Goal: Information Seeking & Learning: Learn about a topic

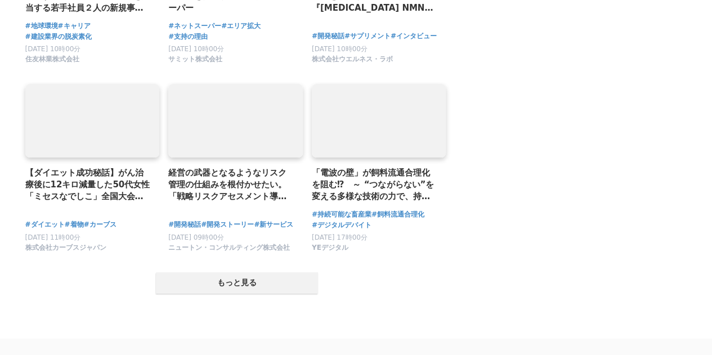
scroll to position [2157, 0]
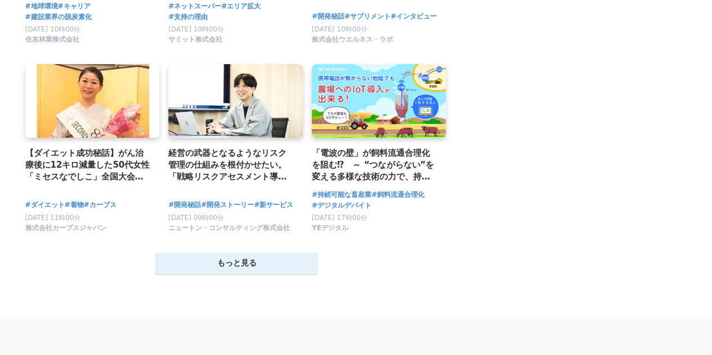
click at [213, 263] on button "もっと見る" at bounding box center [237, 263] width 162 height 21
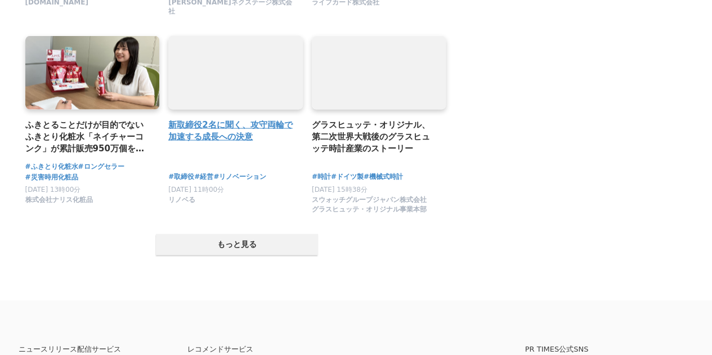
scroll to position [3377, 0]
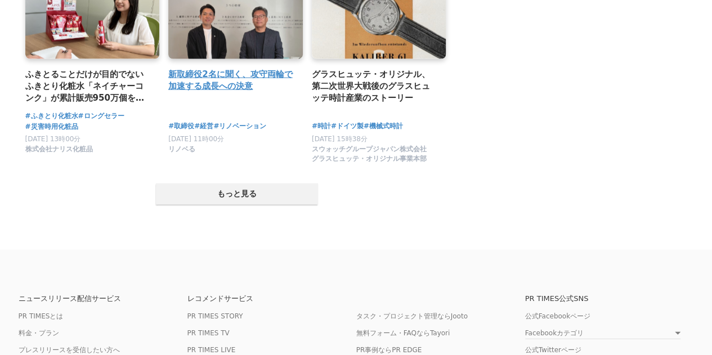
click at [302, 191] on button "もっと見る" at bounding box center [237, 193] width 162 height 21
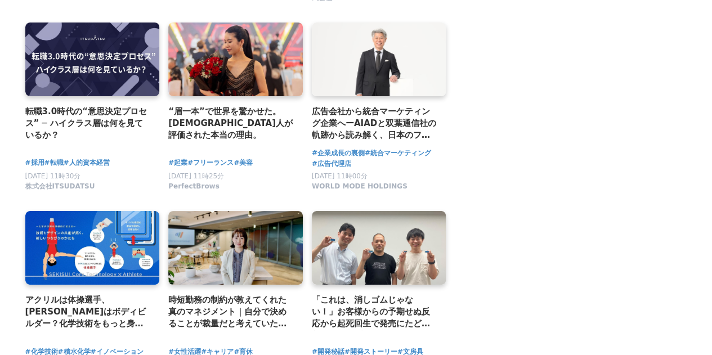
scroll to position [4408, 0]
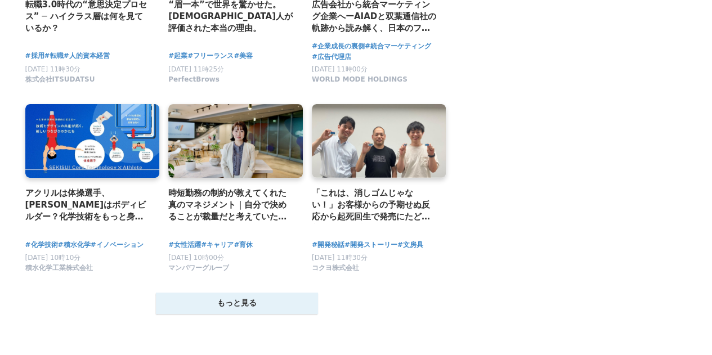
click at [237, 298] on button "もっと見る" at bounding box center [237, 303] width 162 height 21
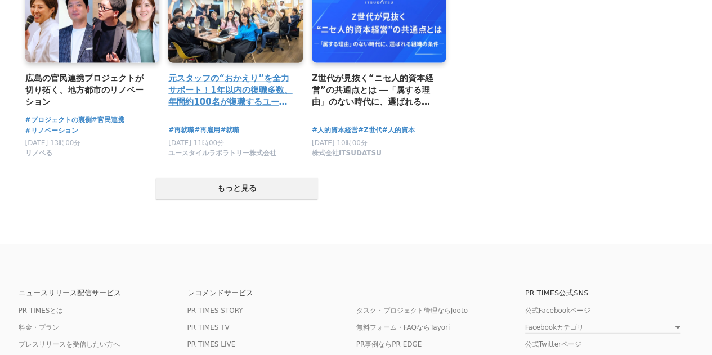
scroll to position [5721, 0]
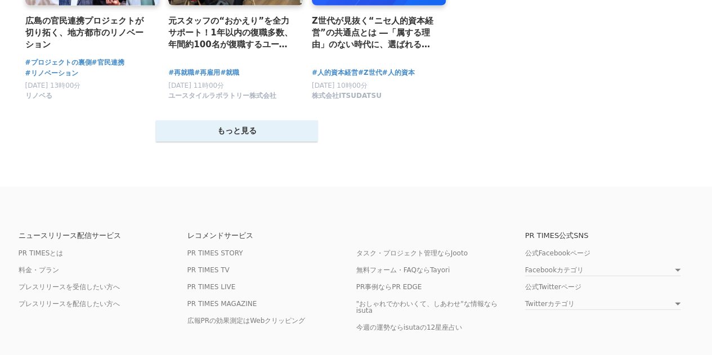
click at [262, 142] on button "もっと見る" at bounding box center [237, 130] width 162 height 21
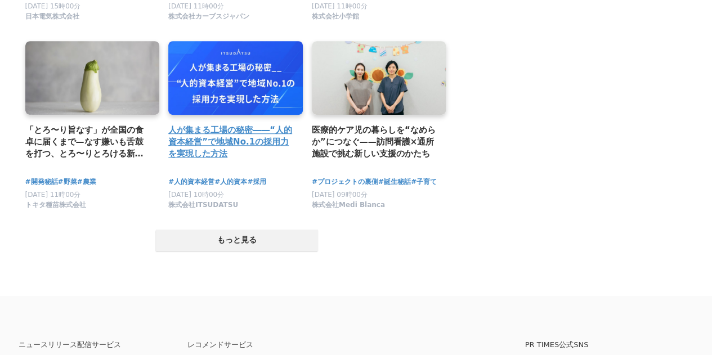
scroll to position [6753, 0]
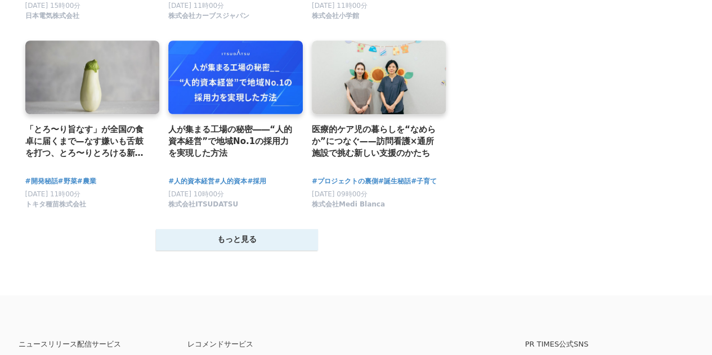
click at [253, 250] on button "もっと見る" at bounding box center [237, 239] width 162 height 21
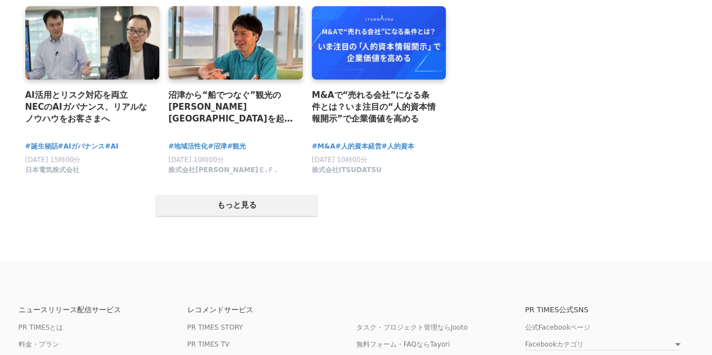
scroll to position [7972, 0]
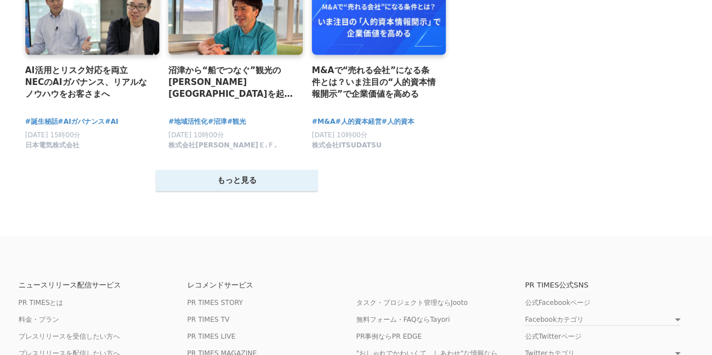
click at [213, 191] on button "もっと見る" at bounding box center [237, 180] width 162 height 21
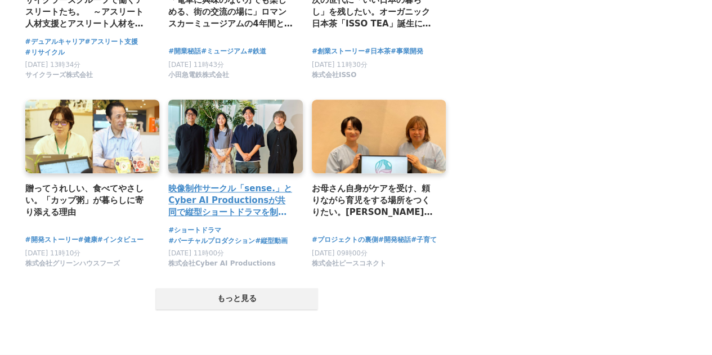
scroll to position [9097, 0]
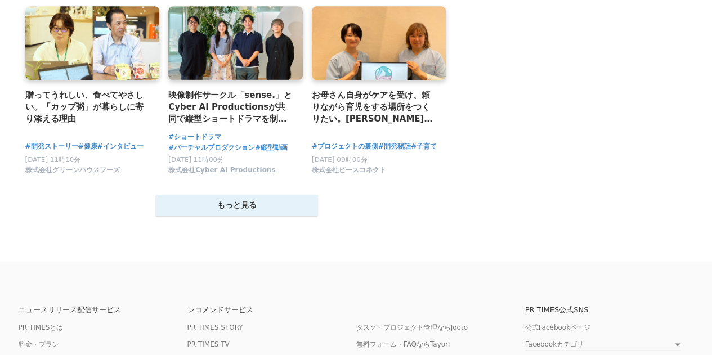
click at [276, 216] on button "もっと見る" at bounding box center [237, 205] width 162 height 21
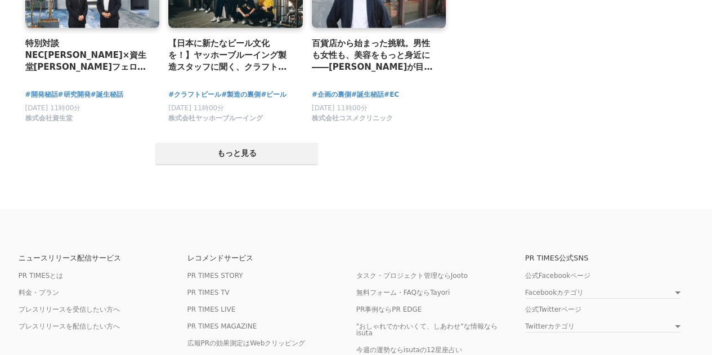
scroll to position [10317, 0]
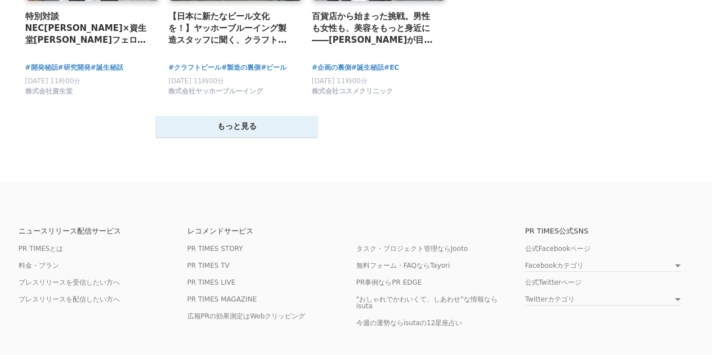
click at [253, 137] on button "もっと見る" at bounding box center [237, 126] width 162 height 21
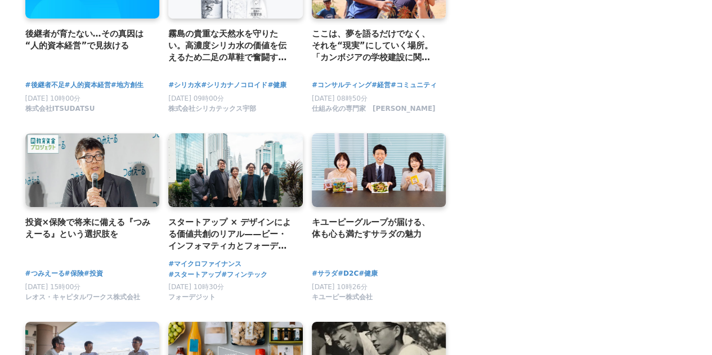
scroll to position [10504, 0]
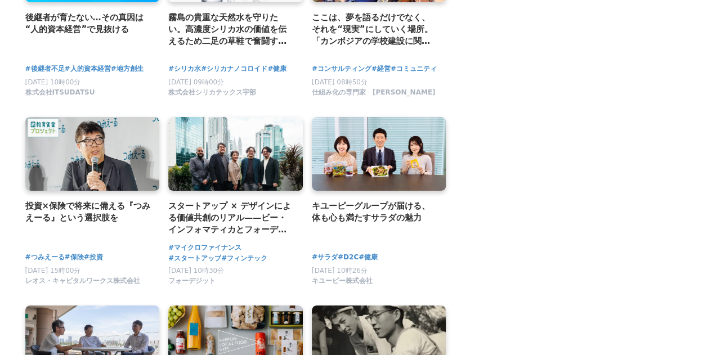
drag, startPoint x: 304, startPoint y: 169, endPoint x: 539, endPoint y: 164, distance: 234.7
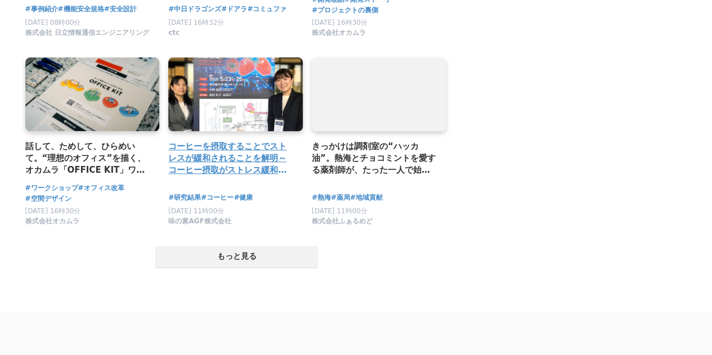
scroll to position [11348, 0]
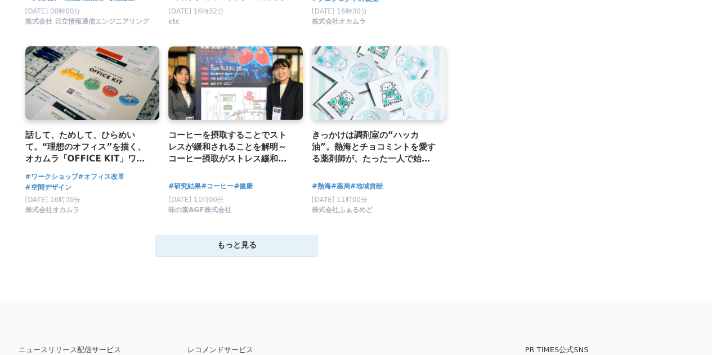
click at [219, 256] on button "もっと見る" at bounding box center [237, 245] width 162 height 21
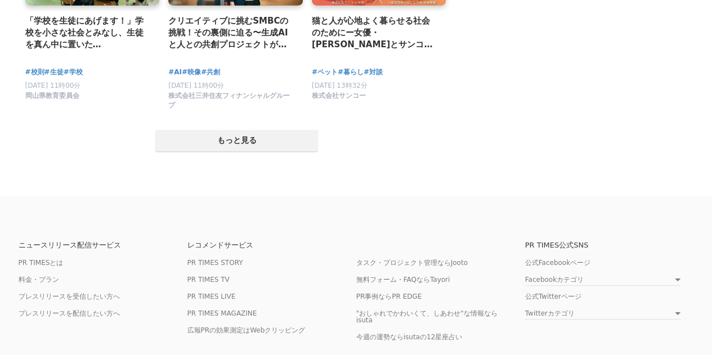
scroll to position [12662, 0]
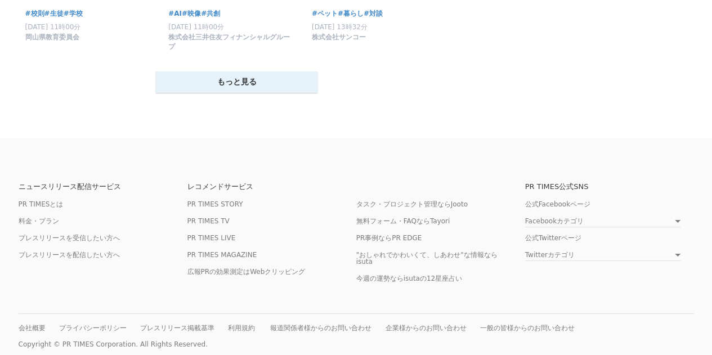
click at [274, 93] on button "もっと見る" at bounding box center [237, 81] width 162 height 21
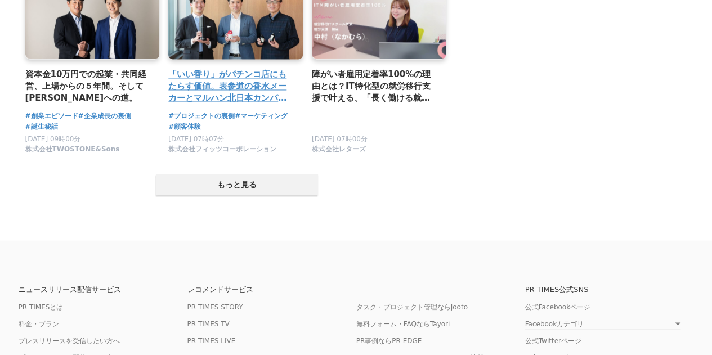
scroll to position [13693, 0]
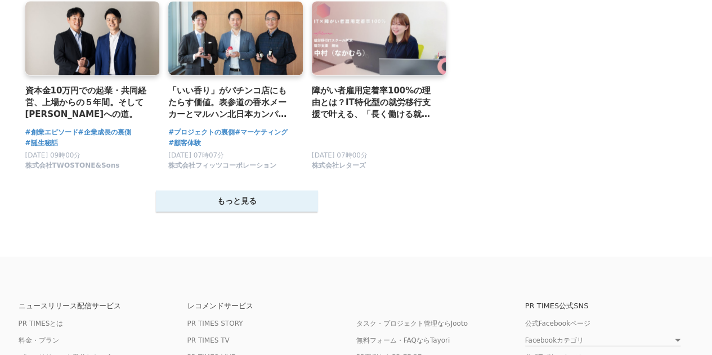
click at [256, 212] on button "もっと見る" at bounding box center [237, 200] width 162 height 21
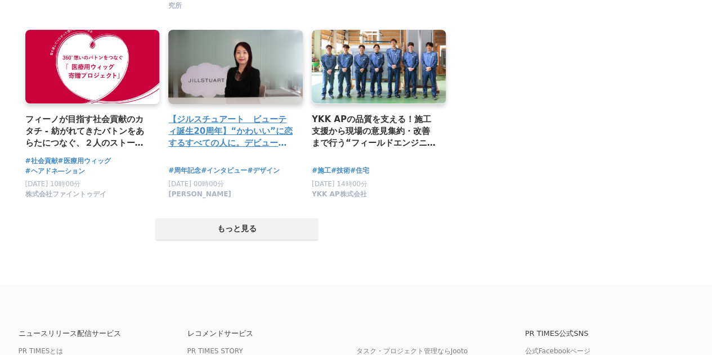
scroll to position [14913, 0]
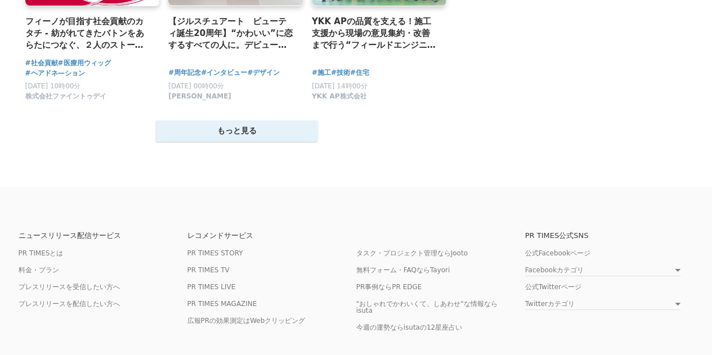
click at [266, 142] on button "もっと見る" at bounding box center [237, 130] width 162 height 21
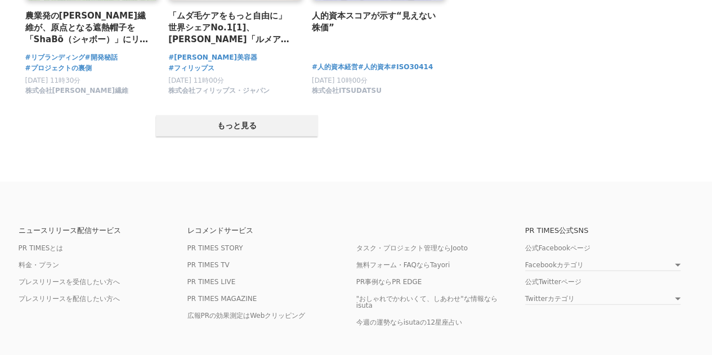
scroll to position [16038, 0]
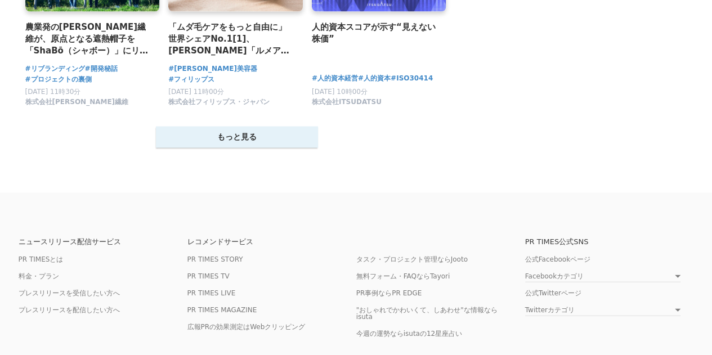
click at [240, 148] on button "もっと見る" at bounding box center [237, 137] width 162 height 21
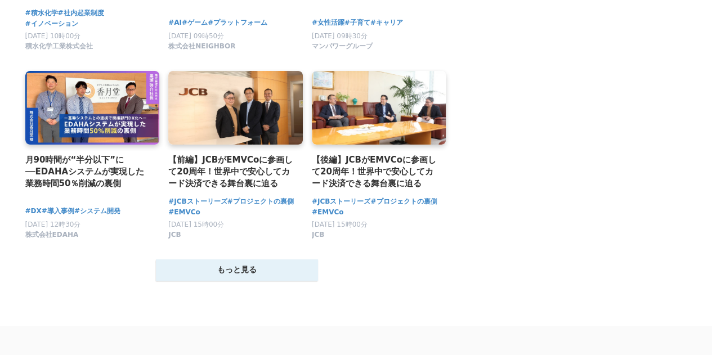
scroll to position [17164, 0]
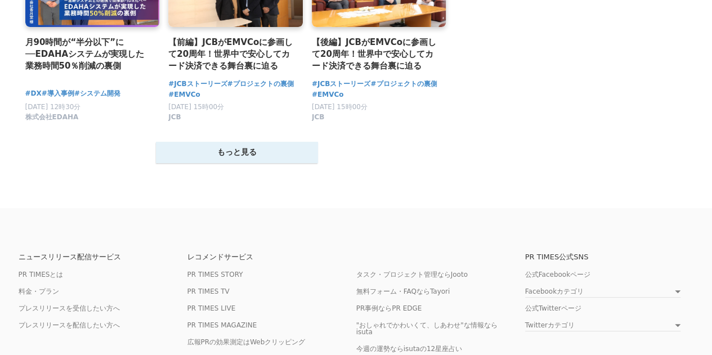
click at [237, 163] on button "もっと見る" at bounding box center [237, 152] width 162 height 21
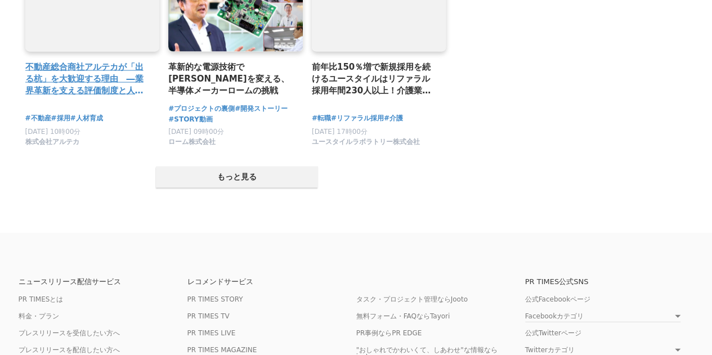
scroll to position [18383, 0]
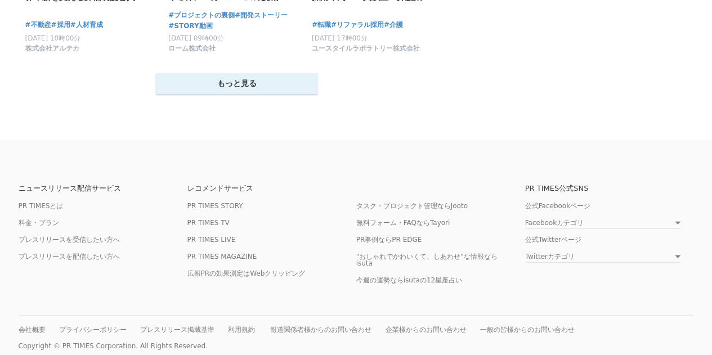
click at [274, 95] on button "もっと見る" at bounding box center [237, 83] width 162 height 21
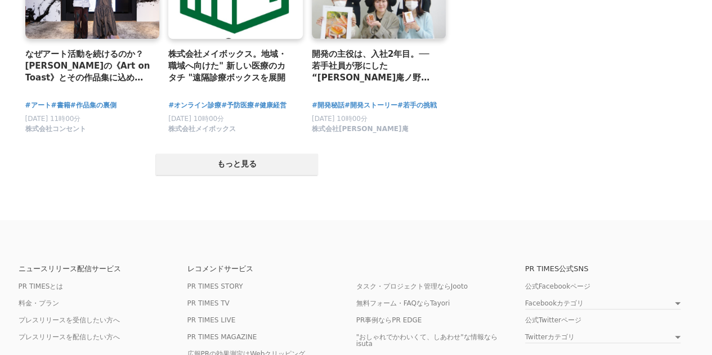
scroll to position [19508, 0]
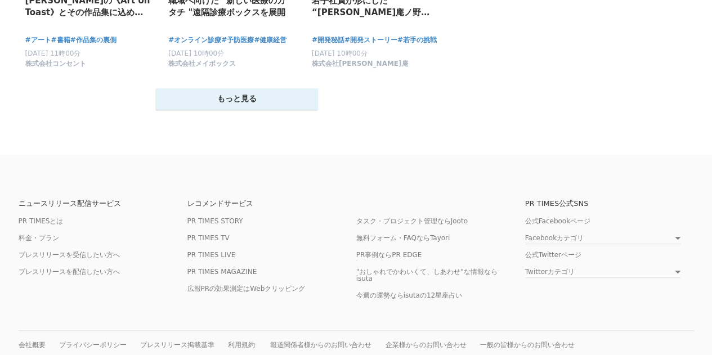
click at [262, 110] on button "もっと見る" at bounding box center [237, 98] width 162 height 21
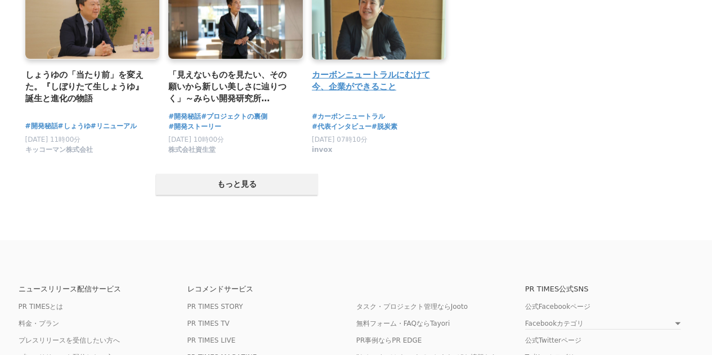
scroll to position [20540, 0]
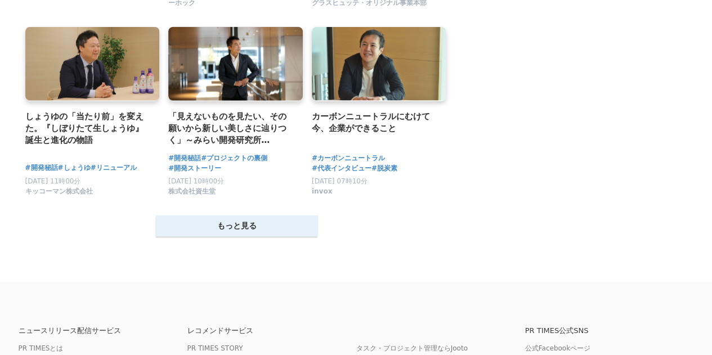
click at [244, 237] on button "もっと見る" at bounding box center [237, 226] width 162 height 21
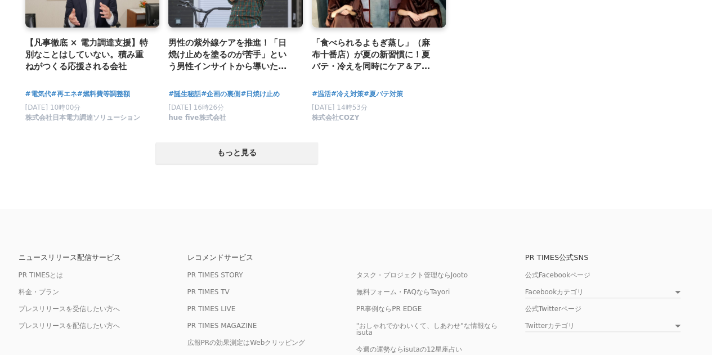
scroll to position [21759, 0]
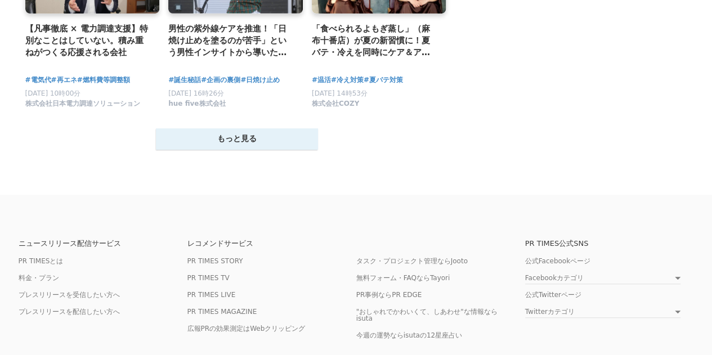
click at [276, 150] on button "もっと見る" at bounding box center [237, 138] width 162 height 21
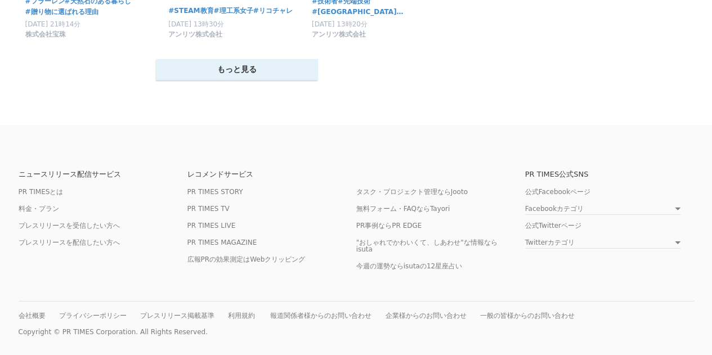
scroll to position [22885, 0]
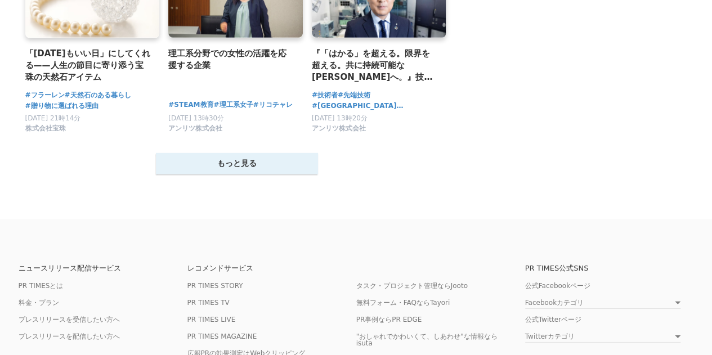
click at [271, 174] on button "もっと見る" at bounding box center [237, 163] width 162 height 21
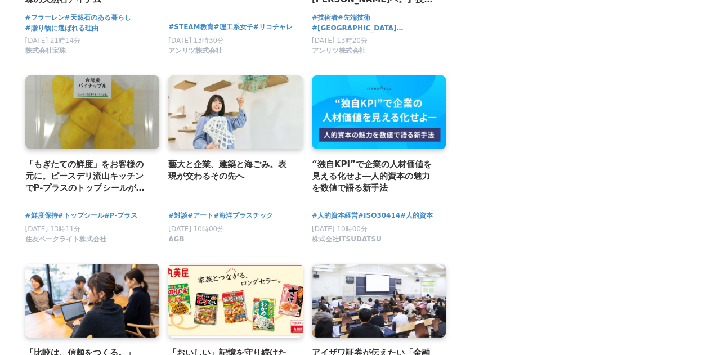
scroll to position [22979, 0]
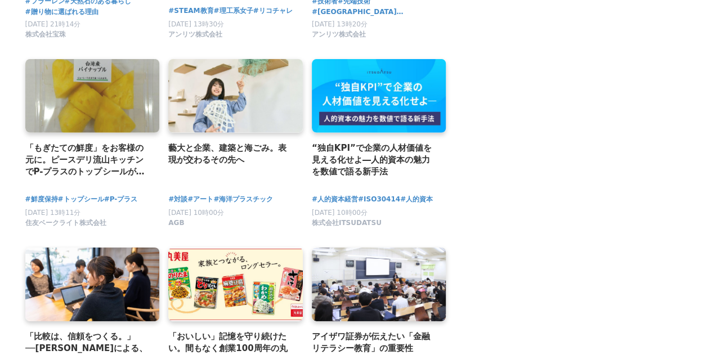
drag, startPoint x: 163, startPoint y: 236, endPoint x: 521, endPoint y: 232, distance: 357.9
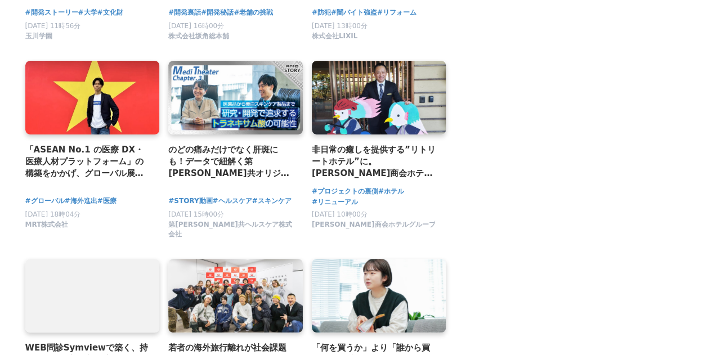
scroll to position [23542, 0]
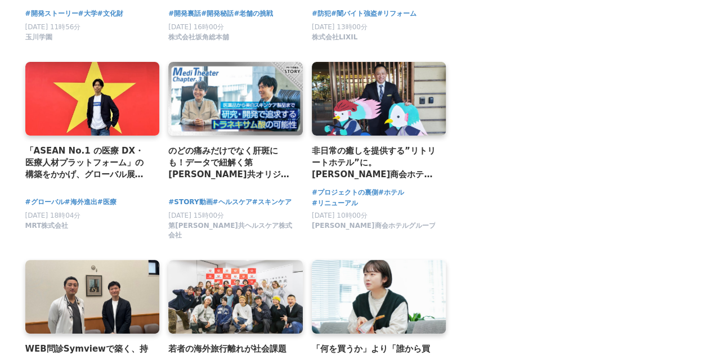
drag, startPoint x: 266, startPoint y: 182, endPoint x: 504, endPoint y: 172, distance: 238.8
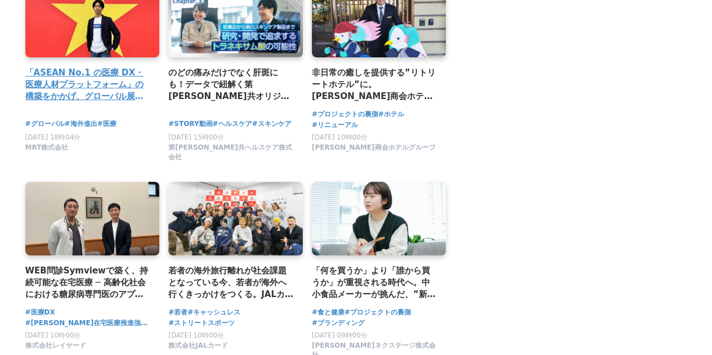
scroll to position [23636, 0]
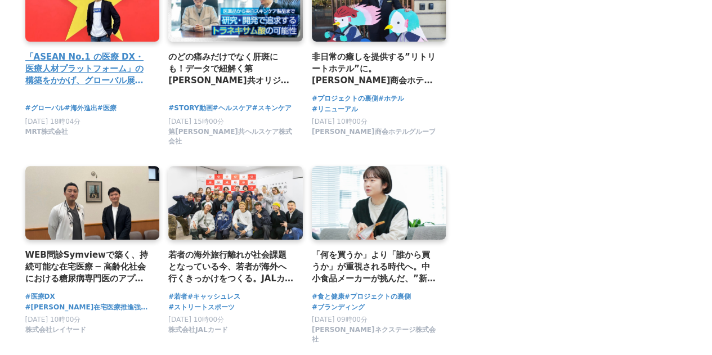
drag, startPoint x: 93, startPoint y: 115, endPoint x: 65, endPoint y: 120, distance: 28.1
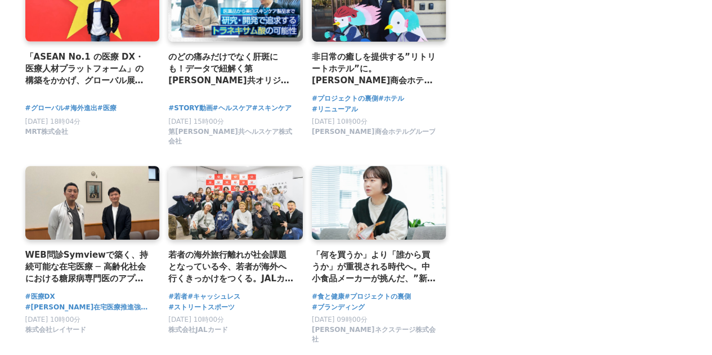
drag, startPoint x: 65, startPoint y: 120, endPoint x: 512, endPoint y: 182, distance: 451.0
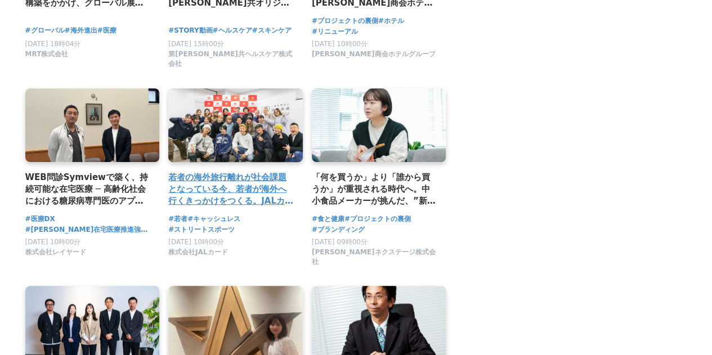
scroll to position [23729, 0]
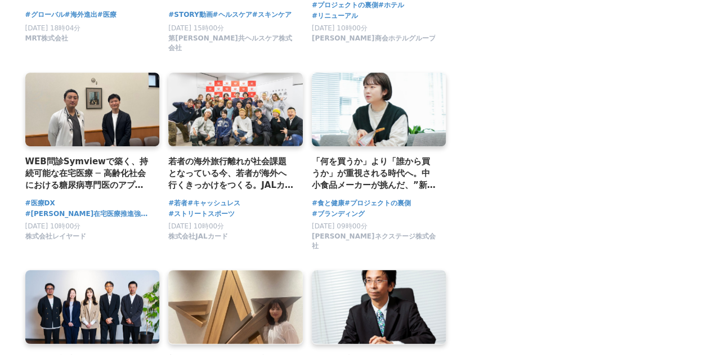
drag, startPoint x: 272, startPoint y: 167, endPoint x: 497, endPoint y: 191, distance: 226.9
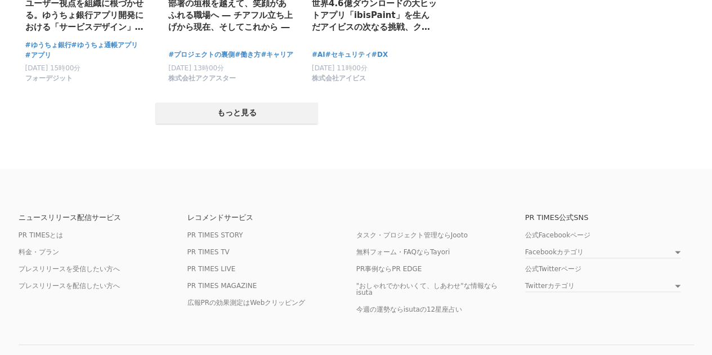
scroll to position [24104, 0]
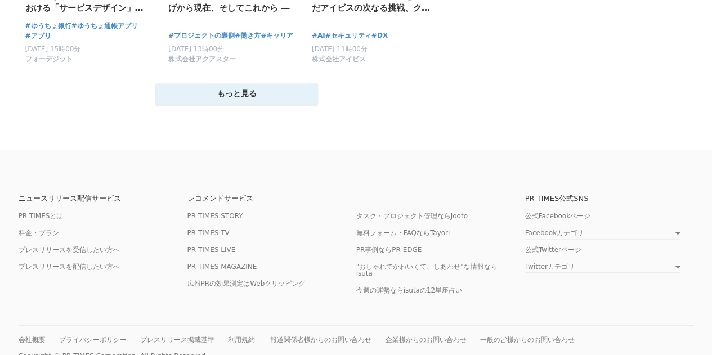
click at [242, 105] on button "もっと見る" at bounding box center [237, 93] width 162 height 21
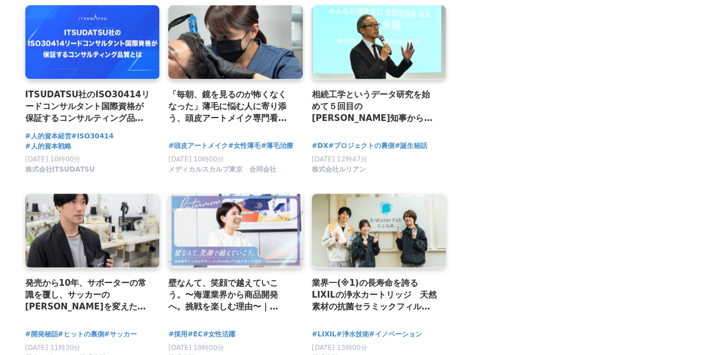
scroll to position [24198, 0]
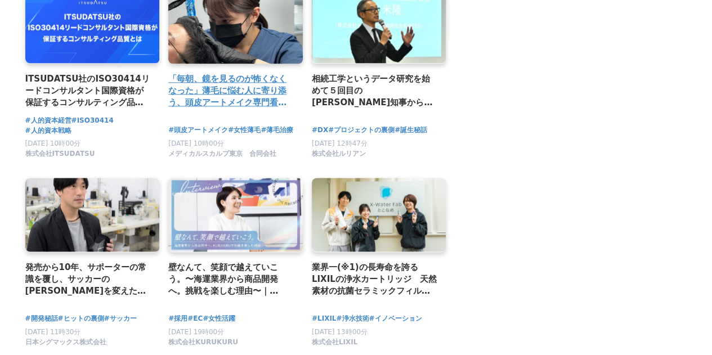
drag, startPoint x: 212, startPoint y: 195, endPoint x: 207, endPoint y: 174, distance: 20.8
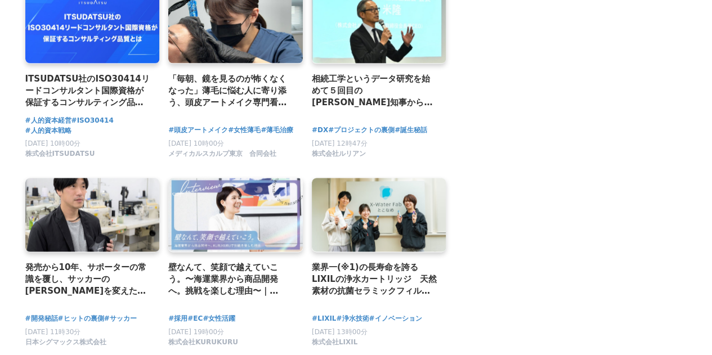
drag, startPoint x: 207, startPoint y: 174, endPoint x: 573, endPoint y: 203, distance: 366.9
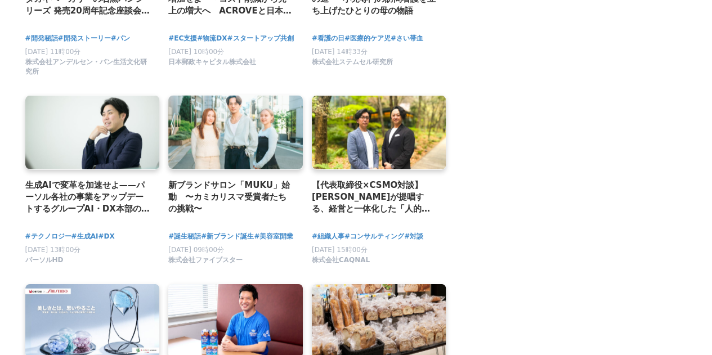
scroll to position [24761, 0]
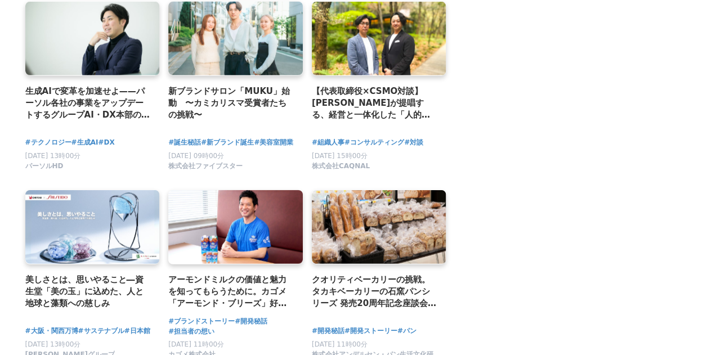
drag, startPoint x: 303, startPoint y: 220, endPoint x: 284, endPoint y: 244, distance: 30.1
drag, startPoint x: 284, startPoint y: 244, endPoint x: 285, endPoint y: 233, distance: 10.8
drag, startPoint x: 285, startPoint y: 233, endPoint x: 236, endPoint y: 228, distance: 49.2
drag, startPoint x: 236, startPoint y: 228, endPoint x: 526, endPoint y: 267, distance: 291.9
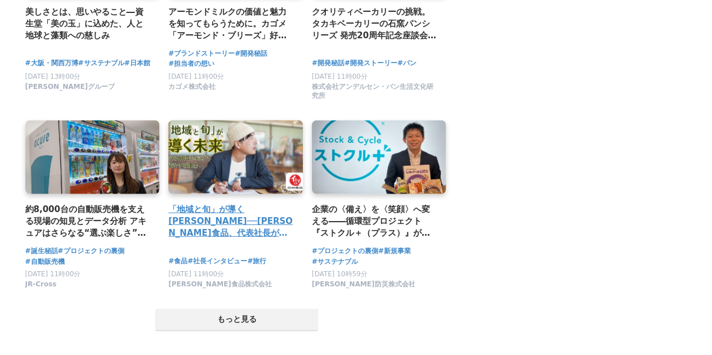
scroll to position [25136, 0]
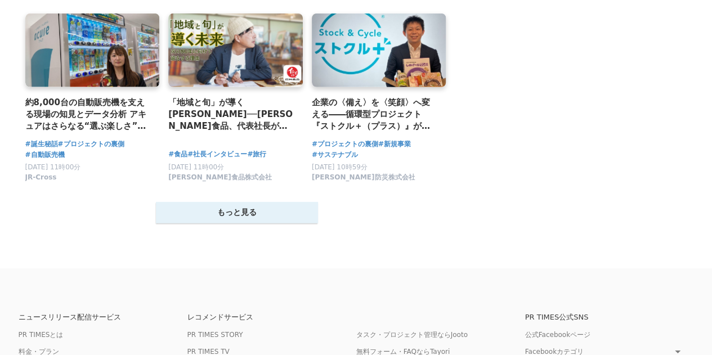
click at [236, 223] on button "もっと見る" at bounding box center [237, 212] width 162 height 21
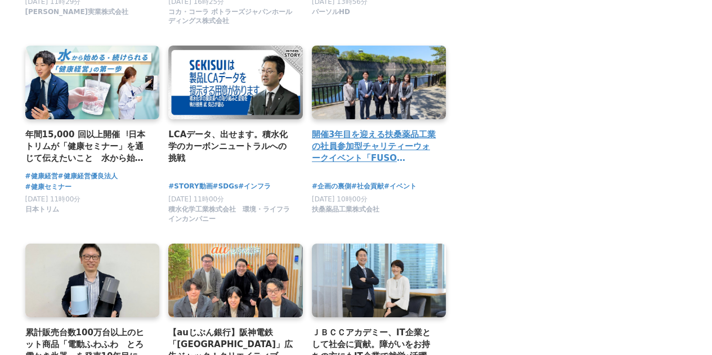
scroll to position [25605, 0]
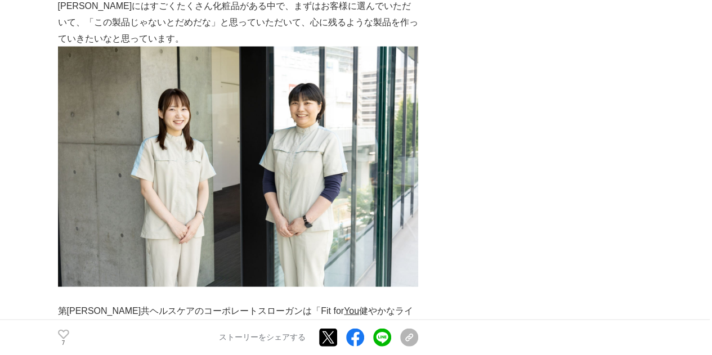
scroll to position [3189, 0]
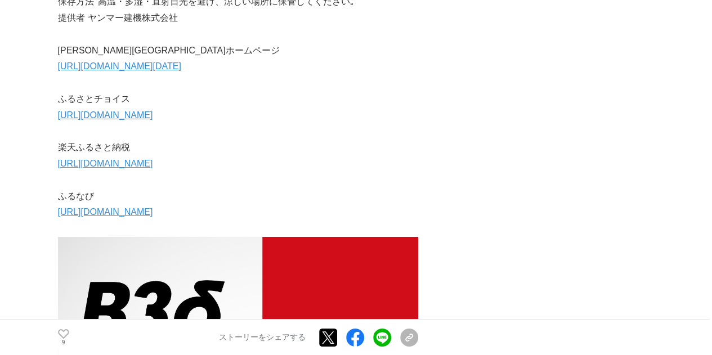
scroll to position [6284, 0]
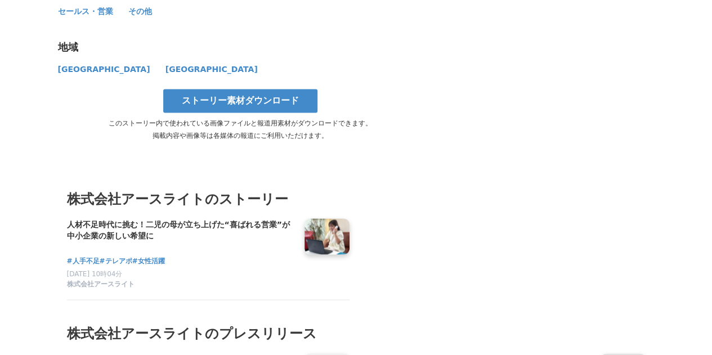
scroll to position [3095, 0]
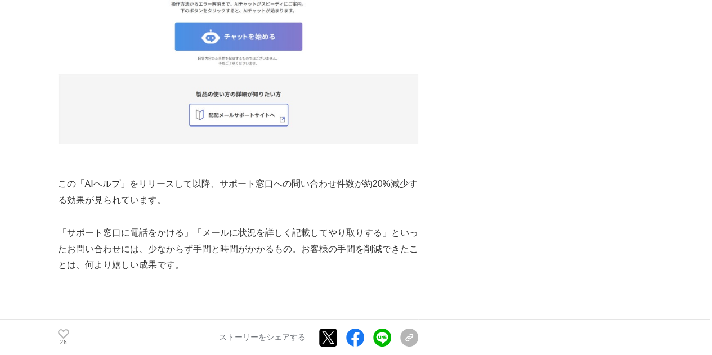
scroll to position [2251, 0]
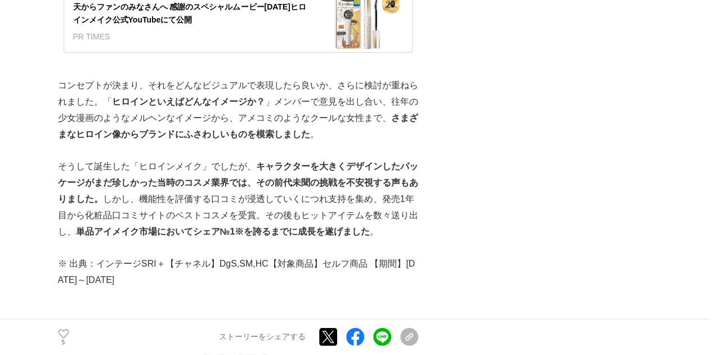
scroll to position [1688, 0]
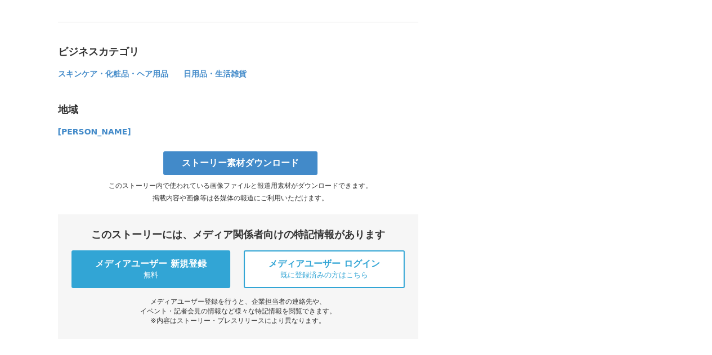
scroll to position [4033, 0]
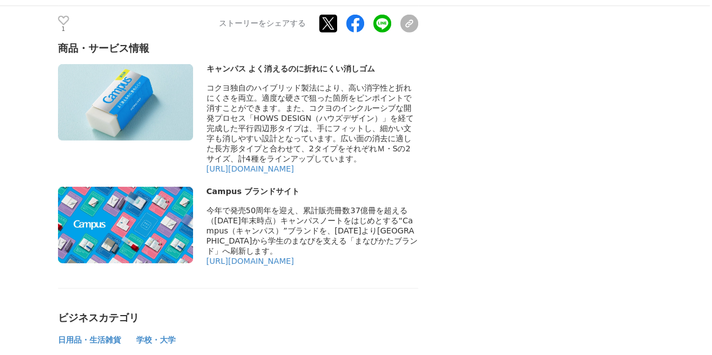
scroll to position [6002, 0]
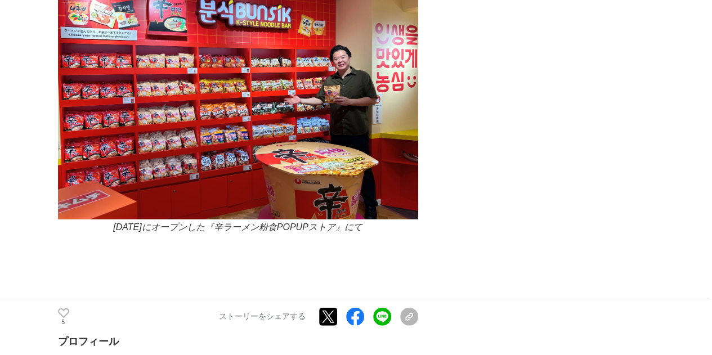
scroll to position [5534, 0]
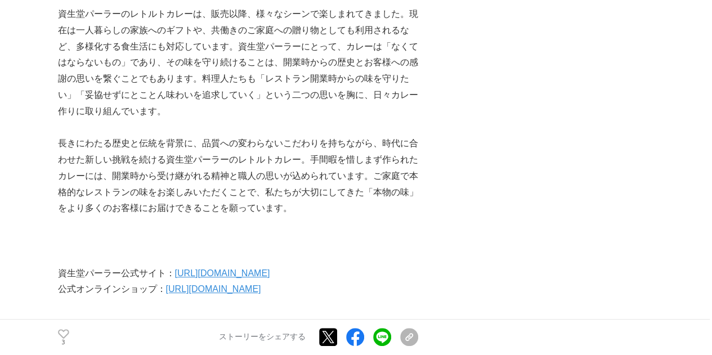
scroll to position [4127, 0]
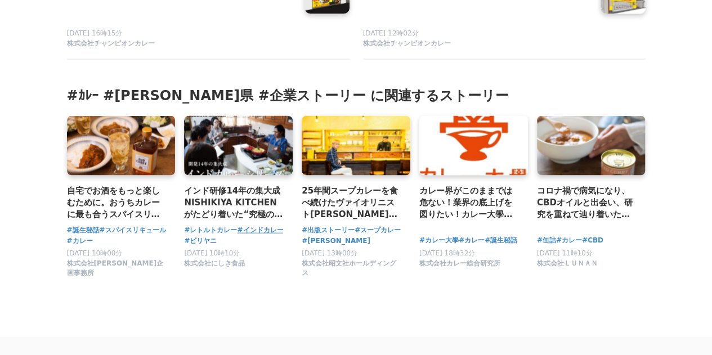
scroll to position [5346, 0]
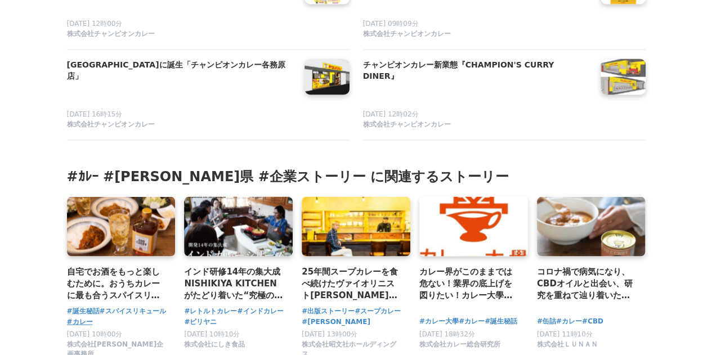
click at [93, 317] on span "#カレー" at bounding box center [80, 322] width 26 height 11
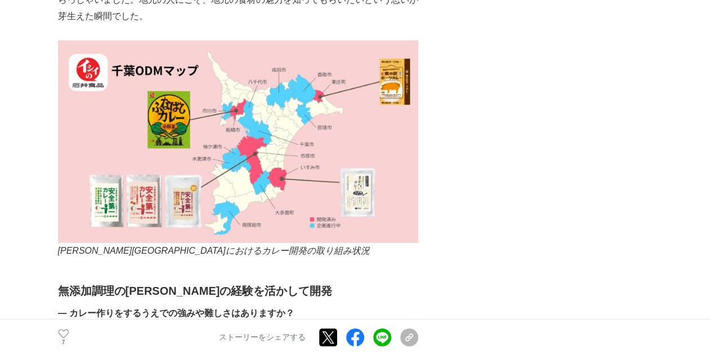
scroll to position [1500, 0]
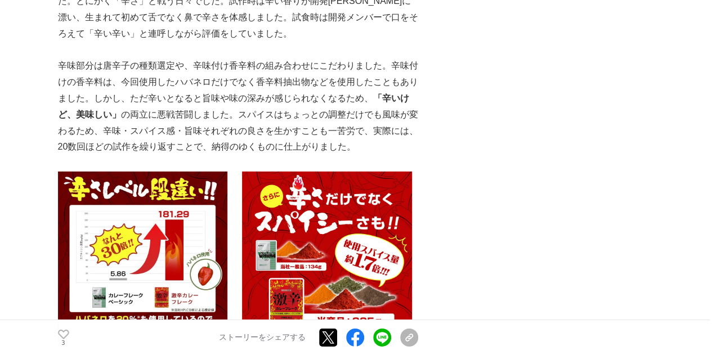
scroll to position [1688, 0]
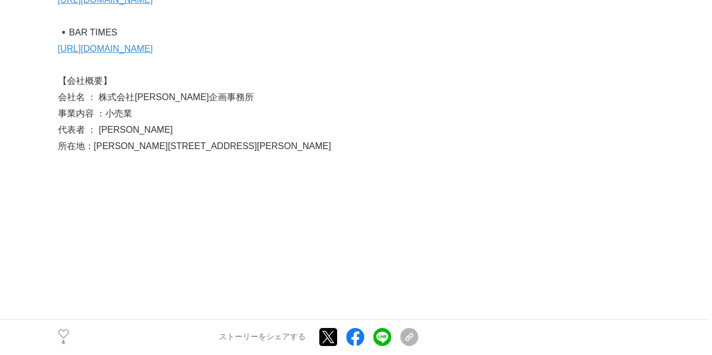
scroll to position [4033, 0]
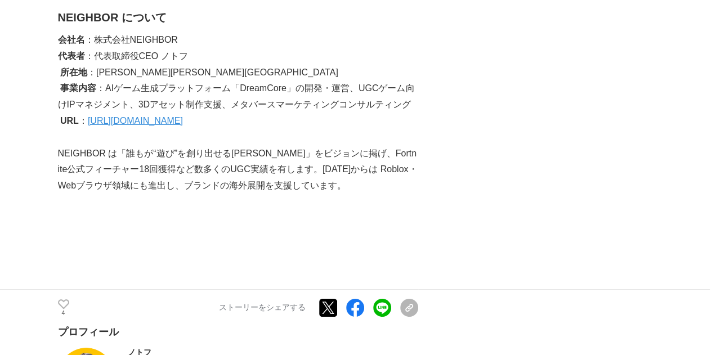
scroll to position [8629, 0]
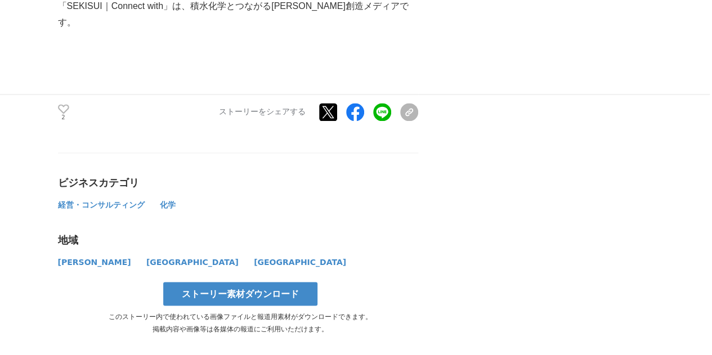
scroll to position [5158, 0]
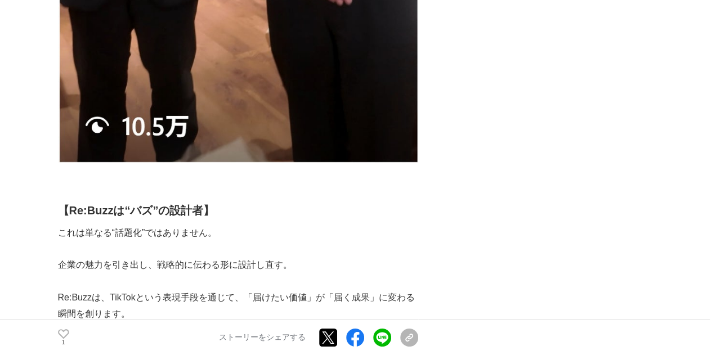
scroll to position [2438, 0]
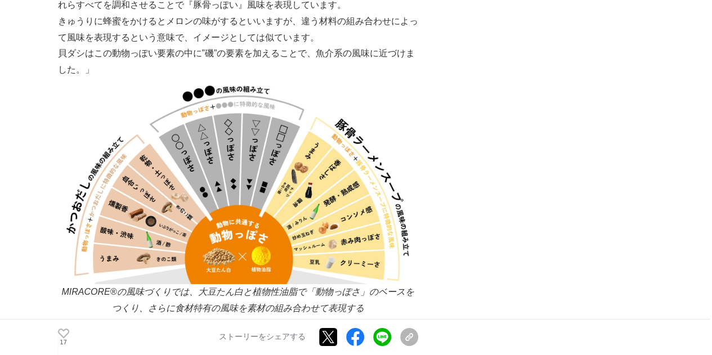
scroll to position [2157, 0]
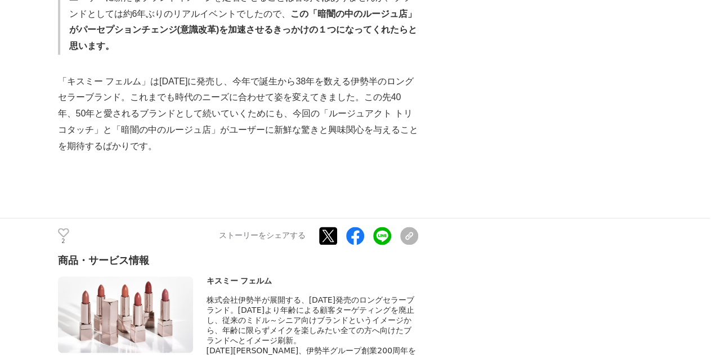
scroll to position [4971, 0]
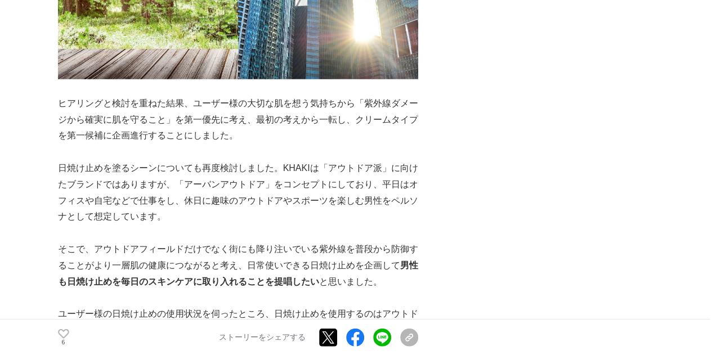
scroll to position [3751, 0]
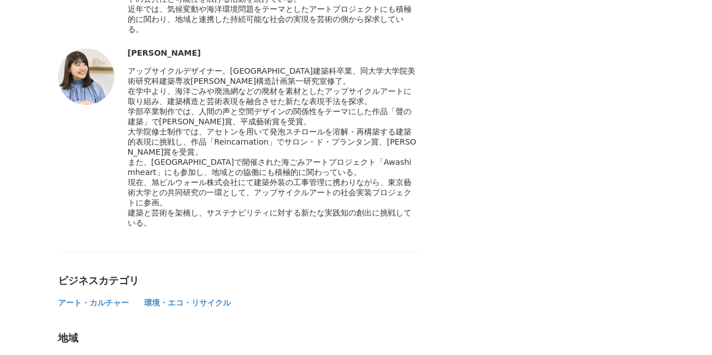
scroll to position [4877, 0]
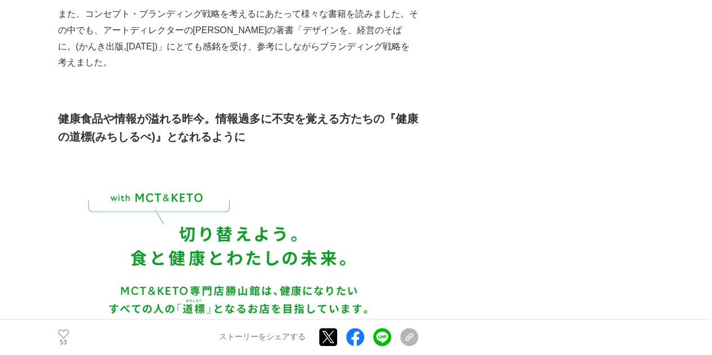
scroll to position [4595, 0]
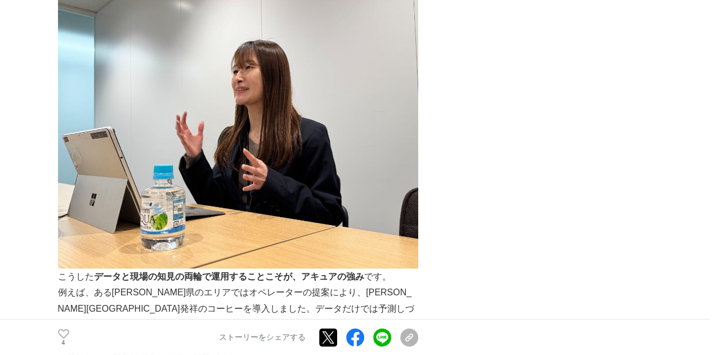
scroll to position [1782, 0]
